Goal: Transaction & Acquisition: Purchase product/service

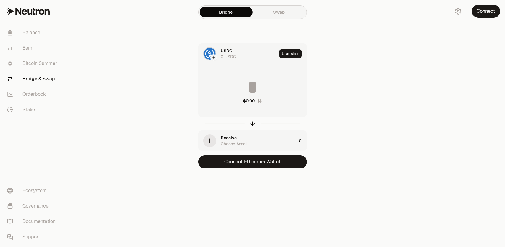
click at [280, 15] on link "Swap" at bounding box center [279, 12] width 53 height 11
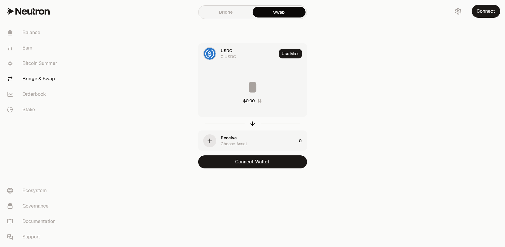
click at [232, 13] on link "Bridge" at bounding box center [226, 12] width 53 height 11
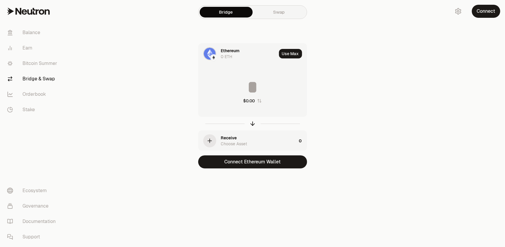
click at [277, 16] on link "Swap" at bounding box center [279, 12] width 53 height 11
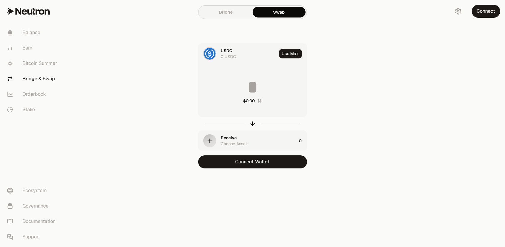
click at [208, 140] on div "button" at bounding box center [209, 140] width 13 height 13
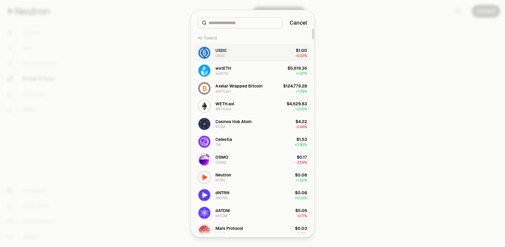
click at [242, 52] on button "USDC USDC $1.00 -0.02%" at bounding box center [253, 53] width 117 height 18
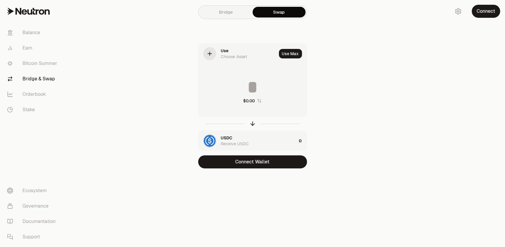
click at [211, 54] on icon at bounding box center [210, 53] width 7 height 7
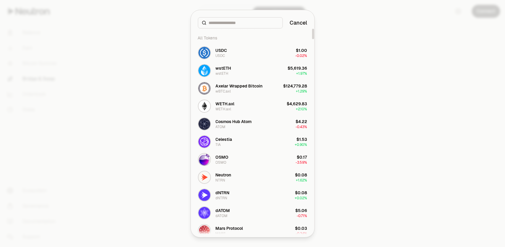
click at [216, 22] on input at bounding box center [244, 23] width 70 height 6
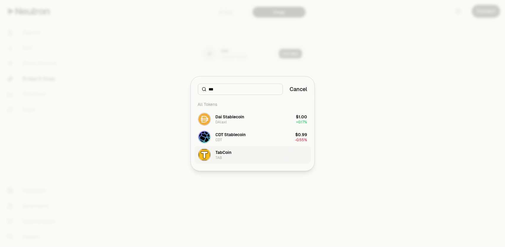
type input "***"
click at [266, 154] on button "TabCoin TAB" at bounding box center [253, 155] width 117 height 18
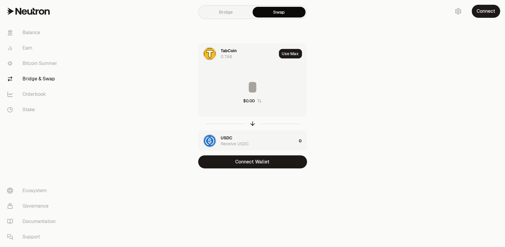
click at [251, 87] on input at bounding box center [253, 87] width 108 height 18
type input "****"
click at [367, 95] on main "Bridge Swap TabCoin 0 TAB Use Max **** $0.00 USDC Receive USDC Connect Wallet" at bounding box center [285, 96] width 439 height 192
click at [485, 13] on button "Connect" at bounding box center [486, 11] width 28 height 13
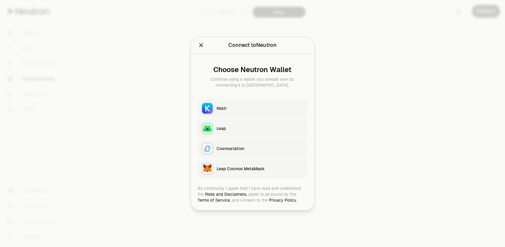
click at [199, 46] on icon "Close" at bounding box center [201, 45] width 7 height 7
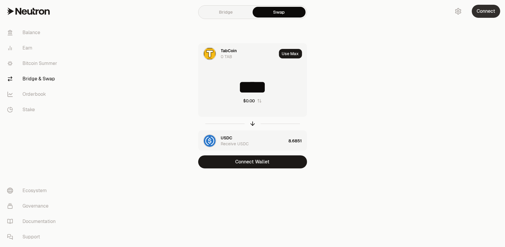
click at [487, 11] on button "Connect" at bounding box center [486, 11] width 28 height 13
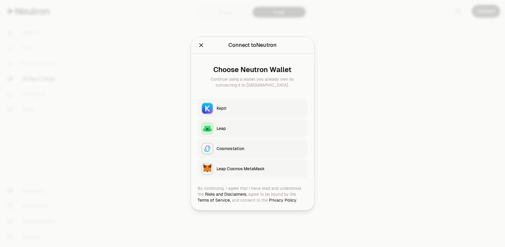
click at [200, 44] on icon "Close" at bounding box center [201, 45] width 4 height 4
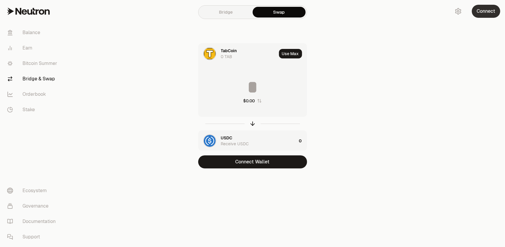
click at [482, 8] on button "Connect" at bounding box center [486, 11] width 28 height 13
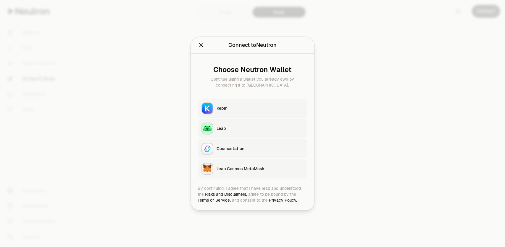
click at [220, 112] on button "Keplr" at bounding box center [253, 108] width 110 height 19
